Goal: Answer question/provide support: Share knowledge or assist other users

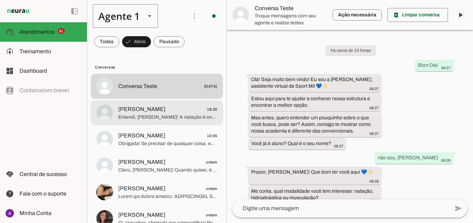
scroll to position [572, 0]
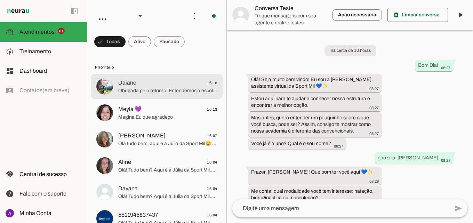
scroll to position [572, 0]
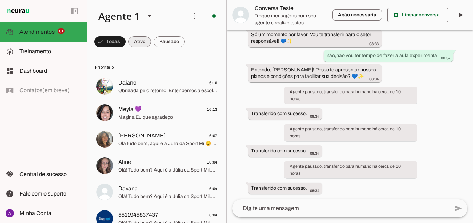
click at [143, 40] on span at bounding box center [139, 41] width 23 height 17
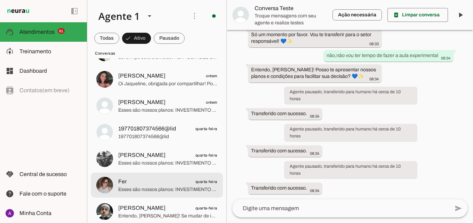
scroll to position [174, 0]
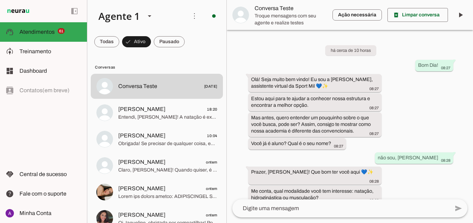
scroll to position [572, 0]
